Goal: Information Seeking & Learning: Find specific fact

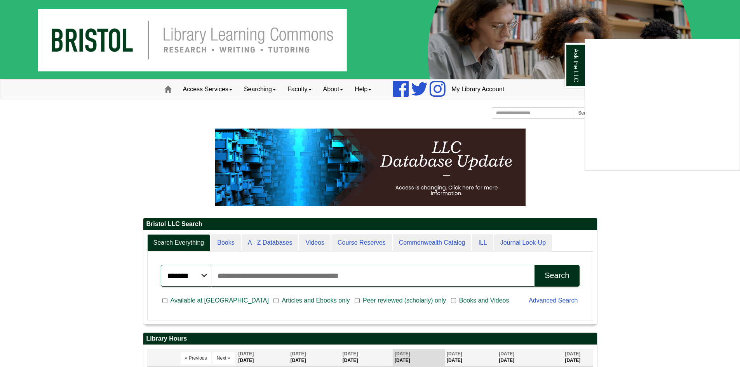
click at [277, 87] on div "Ask the LLC" at bounding box center [370, 183] width 740 height 367
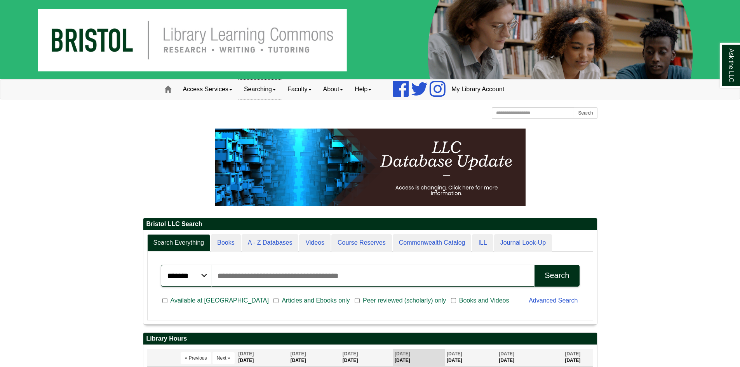
click at [277, 87] on link "Searching" at bounding box center [260, 89] width 44 height 19
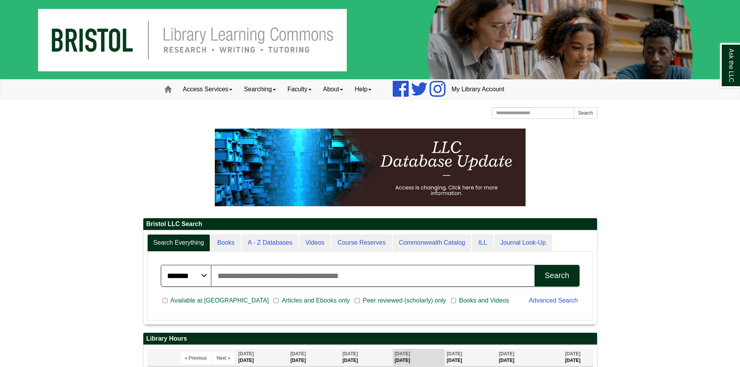
click at [438, 117] on div "[GEOGRAPHIC_DATA] [GEOGRAPHIC_DATA] Learning Commons Homepage Homepage Home Sea…" at bounding box center [370, 114] width 455 height 14
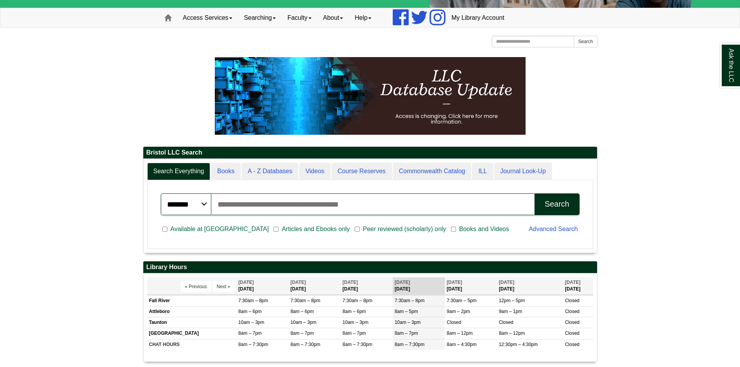
scroll to position [94, 454]
click at [289, 209] on input "Search articles, books, journals & more" at bounding box center [373, 205] width 324 height 22
click at [555, 210] on button "Search" at bounding box center [557, 205] width 45 height 22
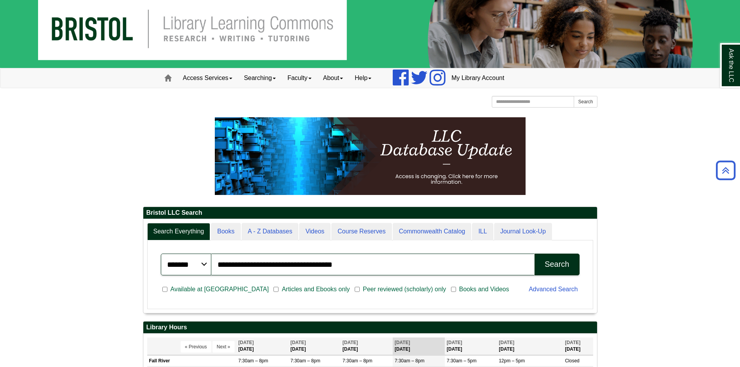
scroll to position [0, 0]
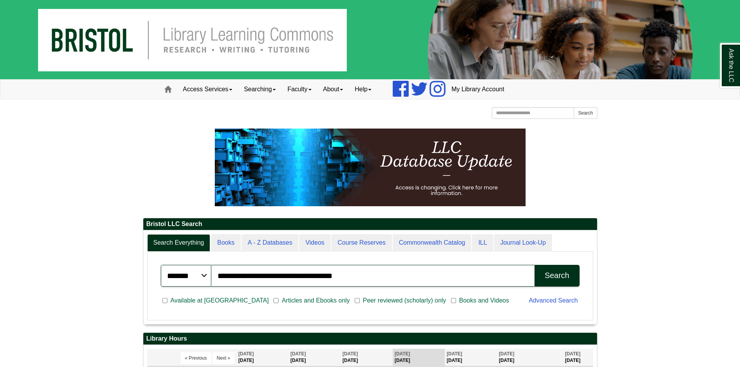
click at [560, 273] on div "Search" at bounding box center [557, 275] width 24 height 9
click at [394, 269] on input "**********" at bounding box center [373, 276] width 324 height 22
type input "*"
click at [547, 285] on button "Search" at bounding box center [557, 276] width 45 height 22
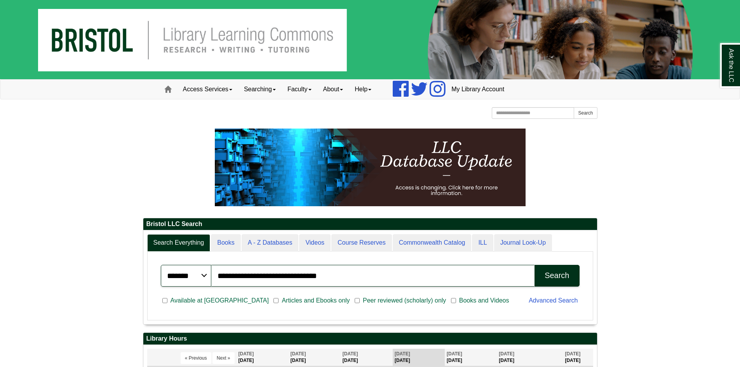
click at [547, 279] on div "Search" at bounding box center [557, 275] width 24 height 9
click at [382, 277] on input "**********" at bounding box center [373, 276] width 324 height 22
type input "*"
type input "**********"
click at [535, 265] on button "Search" at bounding box center [557, 276] width 45 height 22
